Goal: Task Accomplishment & Management: Use online tool/utility

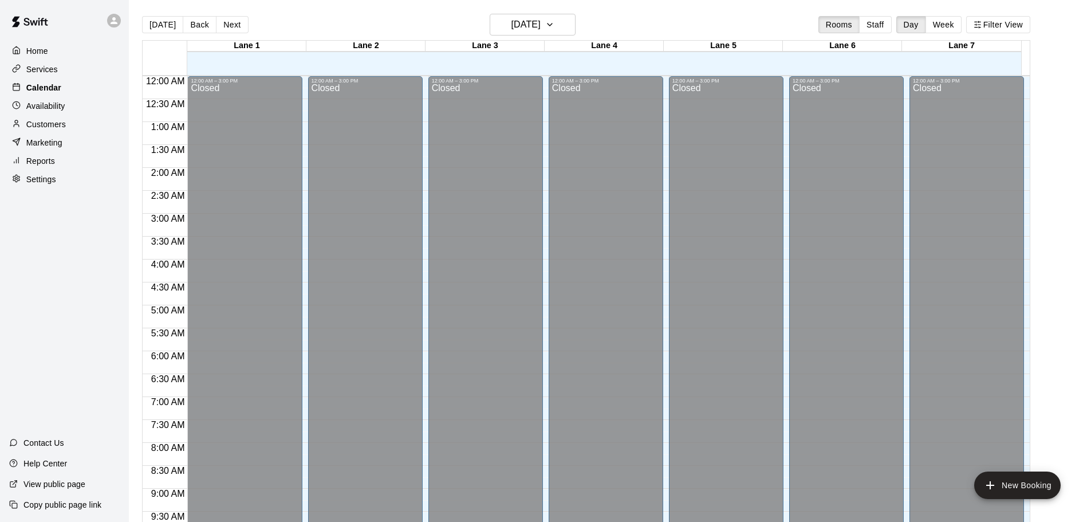
scroll to position [554, 0]
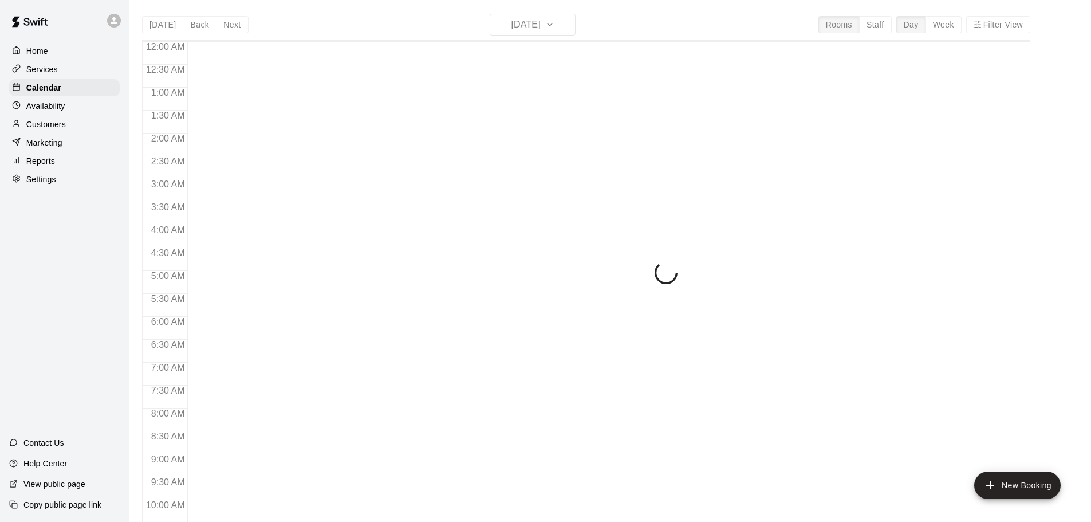
scroll to position [607, 0]
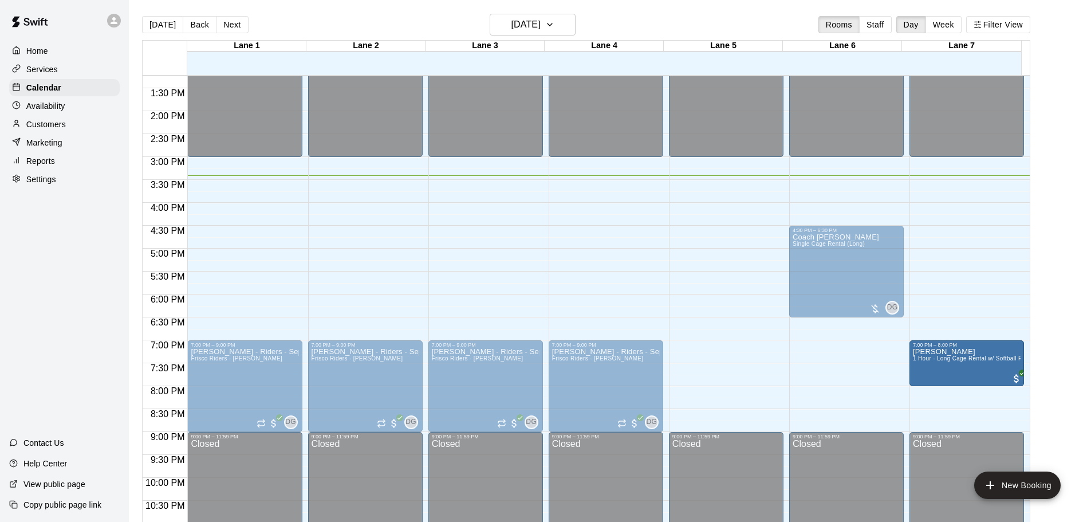
drag, startPoint x: 752, startPoint y: 353, endPoint x: 939, endPoint y: 357, distance: 186.8
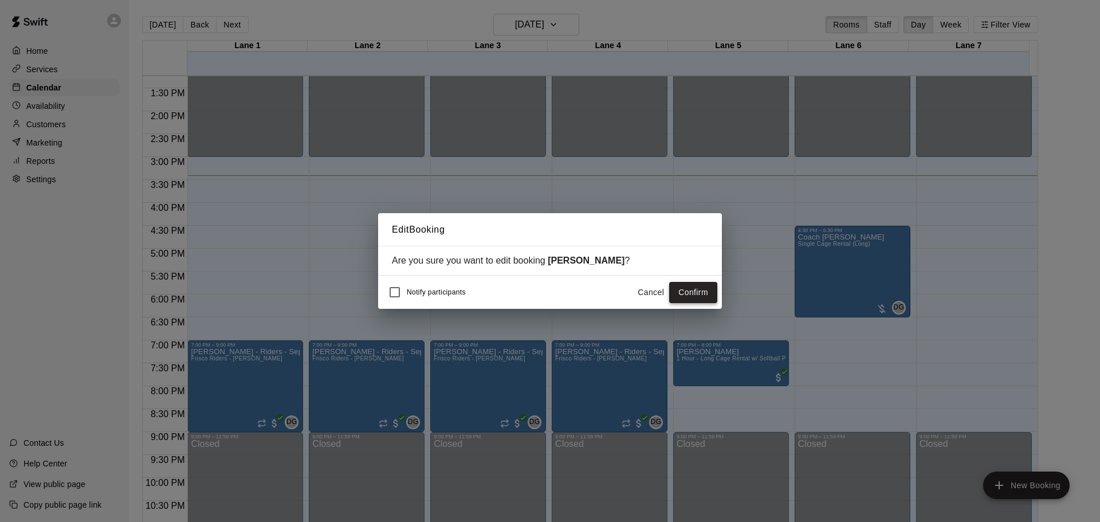
click at [694, 294] on button "Confirm" at bounding box center [693, 292] width 48 height 21
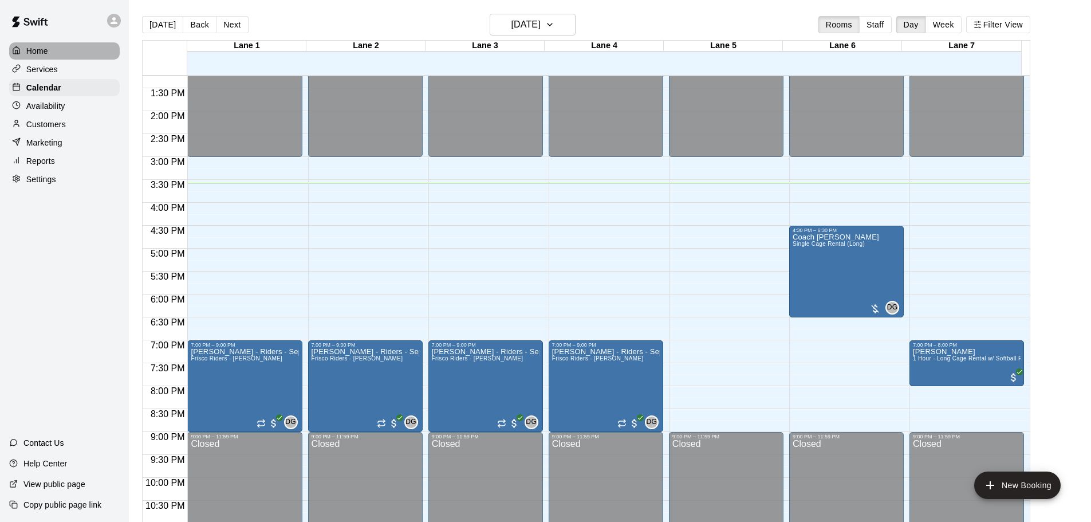
click at [33, 47] on p "Home" at bounding box center [37, 50] width 22 height 11
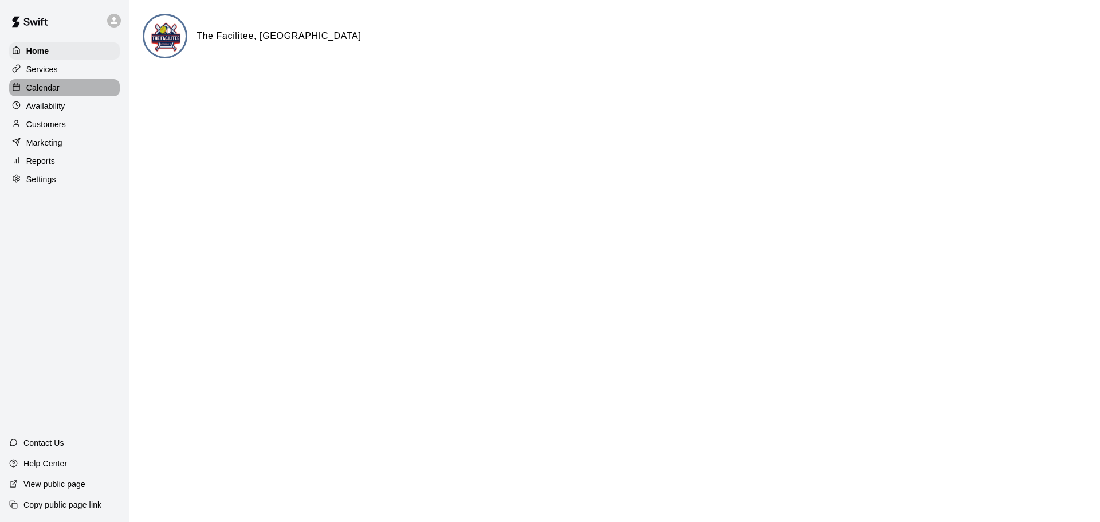
click at [41, 96] on div "Calendar" at bounding box center [64, 87] width 111 height 17
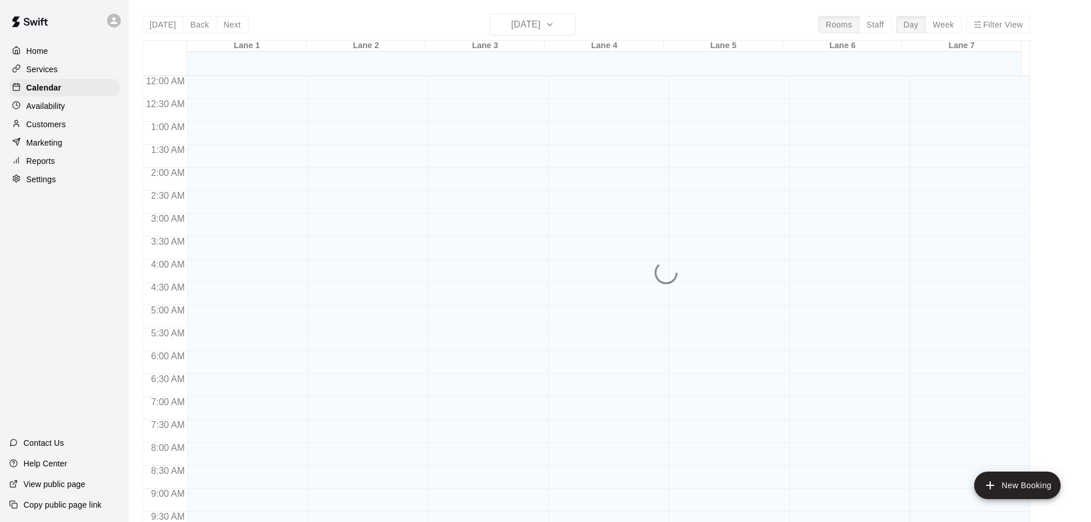
scroll to position [607, 0]
